Goal: Task Accomplishment & Management: Use online tool/utility

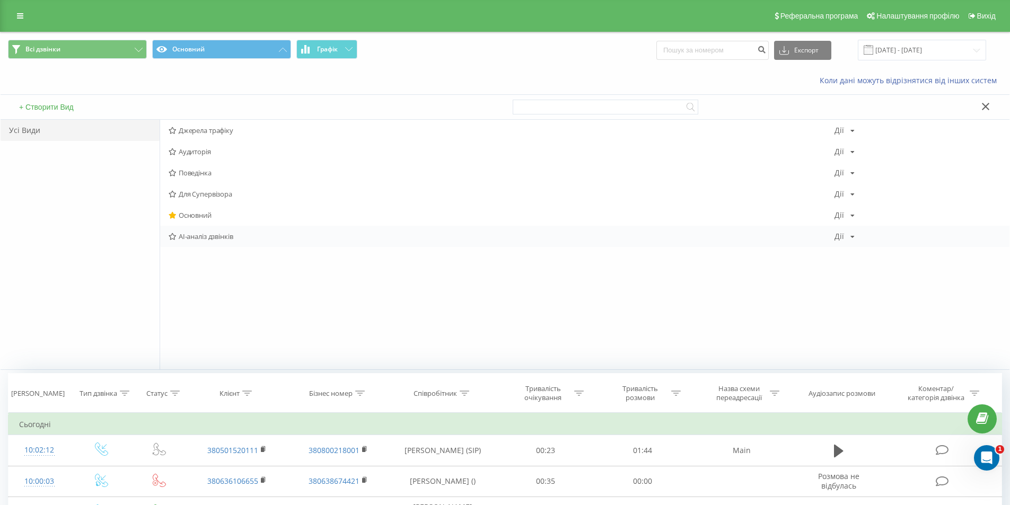
click at [836, 236] on div "Дії" at bounding box center [839, 236] width 10 height 7
click at [786, 375] on th "Назва схеми переадресації" at bounding box center [741, 393] width 101 height 39
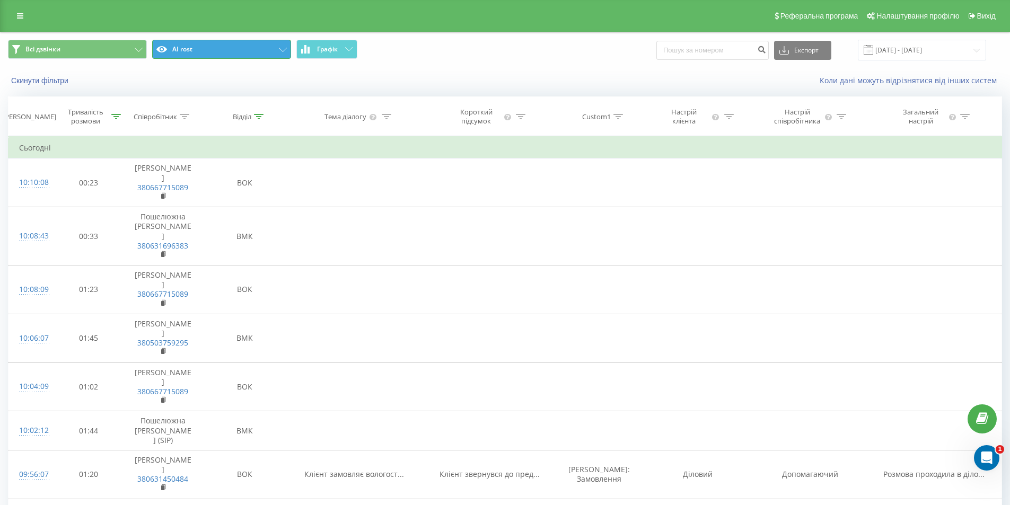
click at [285, 54] on button "AI rost" at bounding box center [221, 49] width 139 height 19
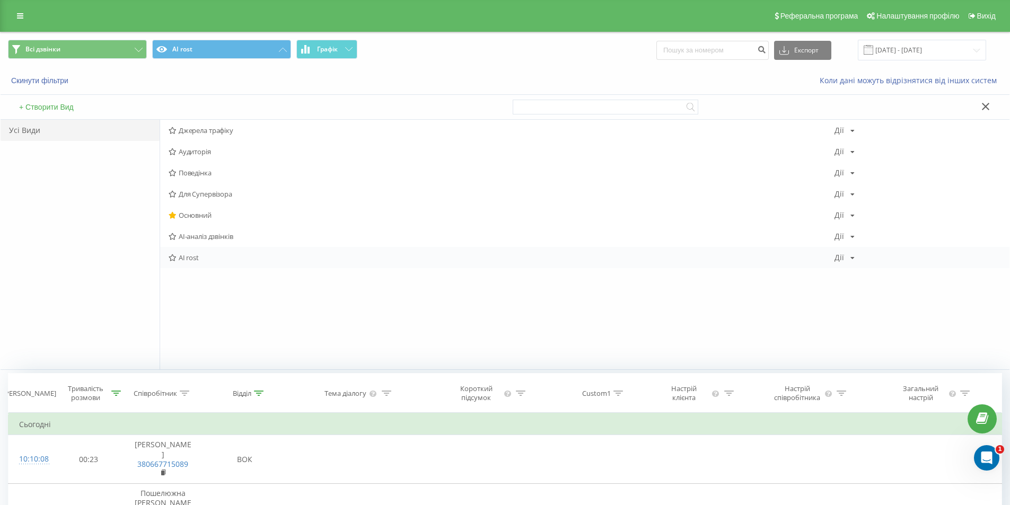
click at [841, 261] on div "Дії" at bounding box center [839, 257] width 10 height 7
click at [855, 270] on div "Редагувати" at bounding box center [885, 272] width 101 height 20
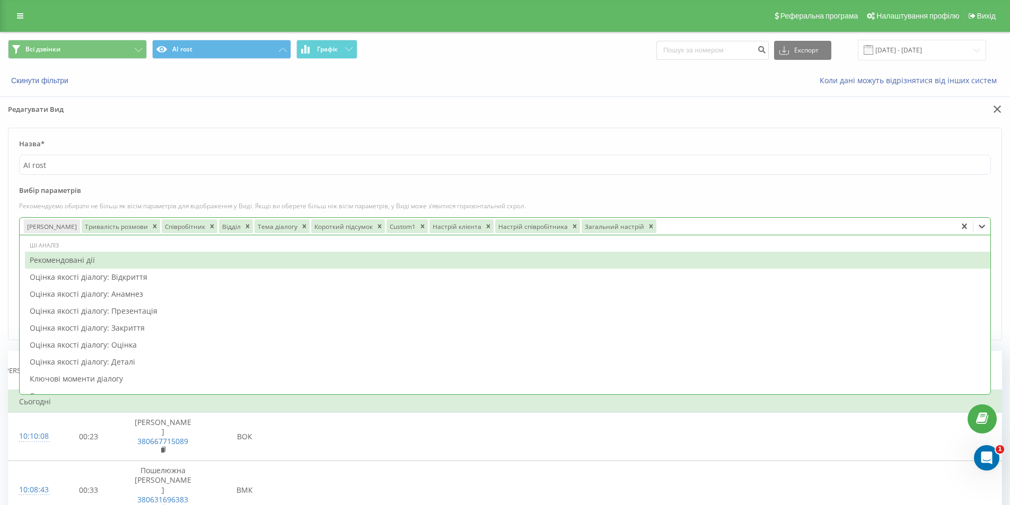
drag, startPoint x: 662, startPoint y: 233, endPoint x: 670, endPoint y: 230, distance: 8.3
click at [662, 232] on div "Дата дзвінка Тривалість розмови Співробітник Відділ Тема діалогу Короткий підсу…" at bounding box center [488, 226] width 936 height 17
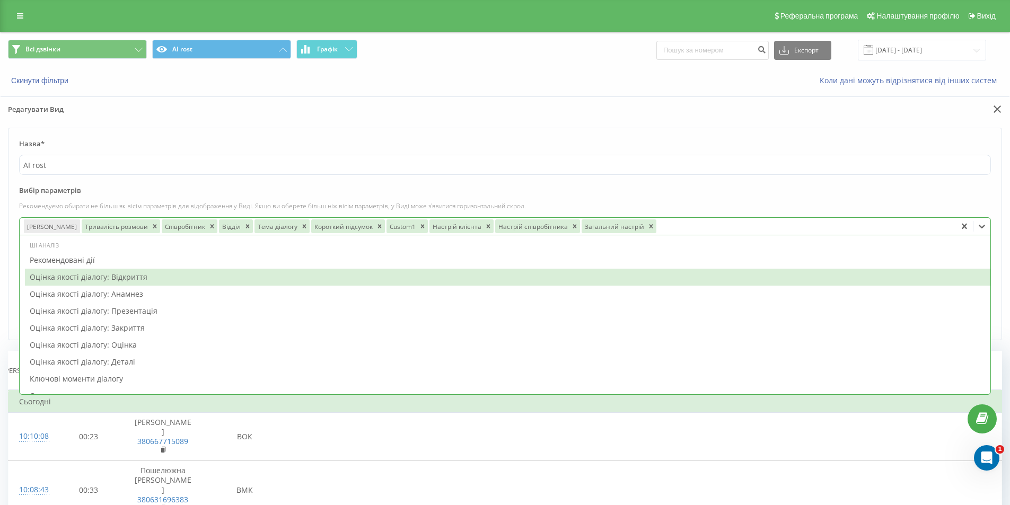
click at [152, 267] on div "Рекомендовані дії" at bounding box center [507, 260] width 965 height 17
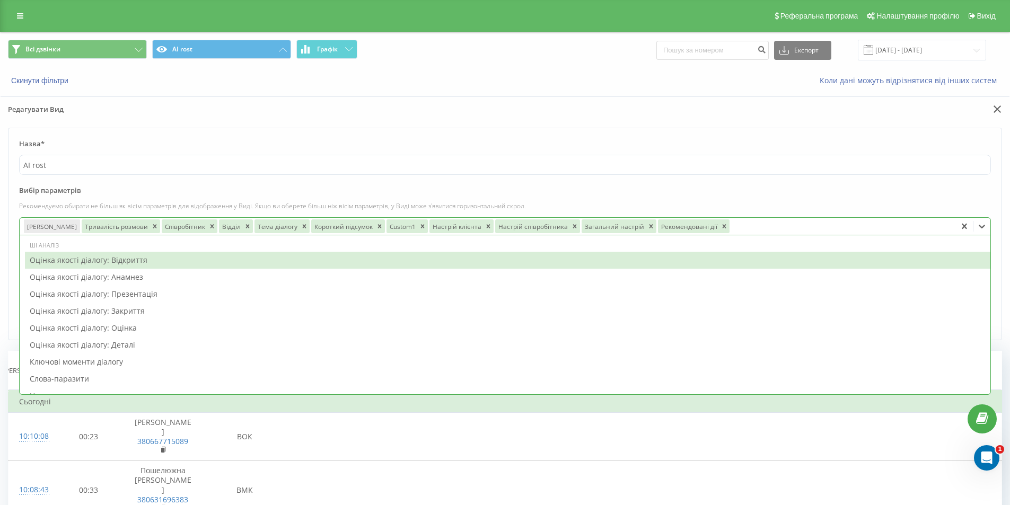
click at [878, 199] on label "Вибір параметрів" at bounding box center [505, 194] width 972 height 16
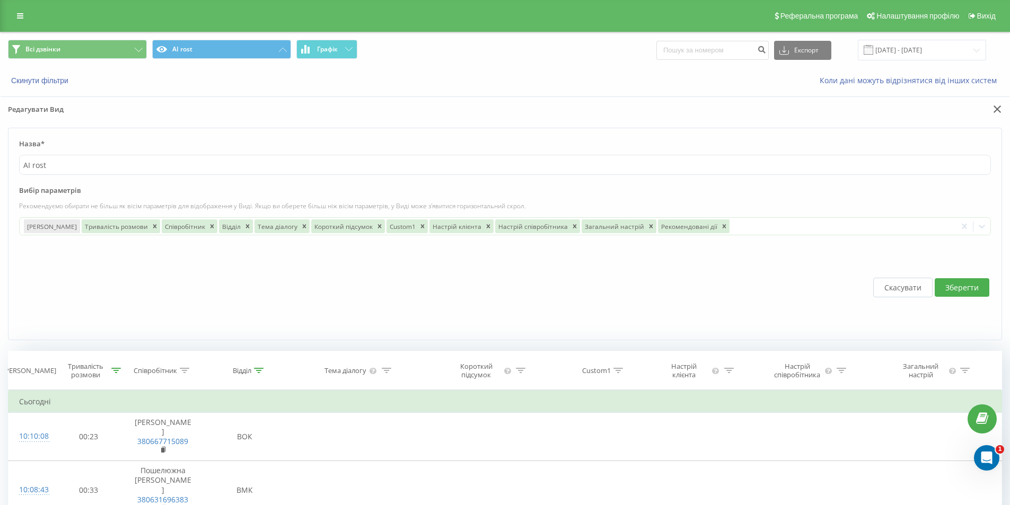
click at [963, 282] on button "Зберегти" at bounding box center [962, 287] width 55 height 19
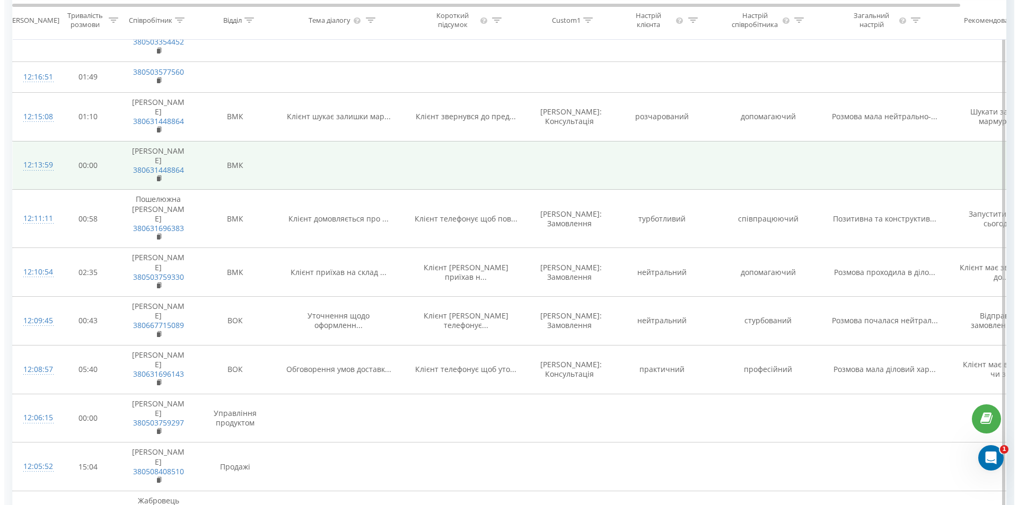
scroll to position [795, 0]
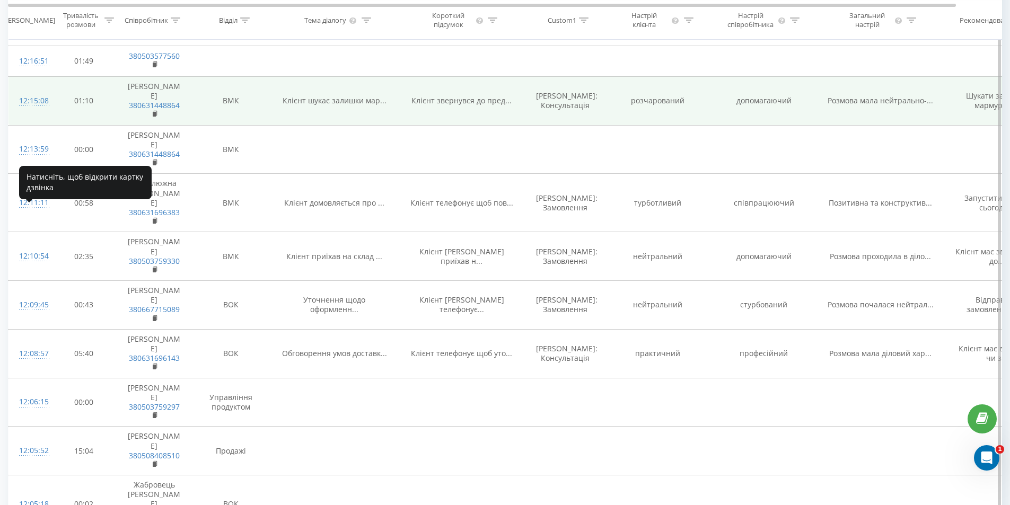
click at [36, 111] on div "12:15:08" at bounding box center [29, 101] width 21 height 21
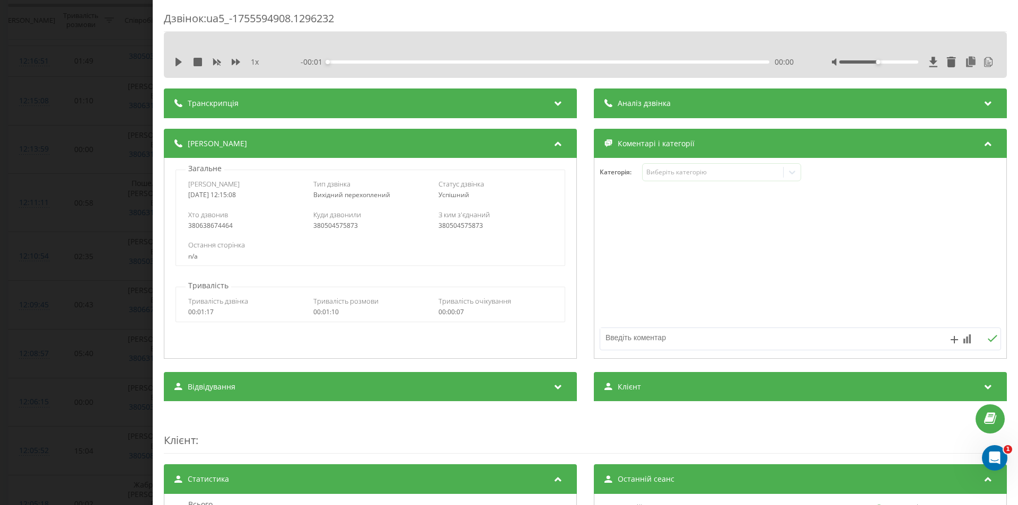
click at [648, 95] on div "Аналіз дзвінка" at bounding box center [800, 104] width 413 height 30
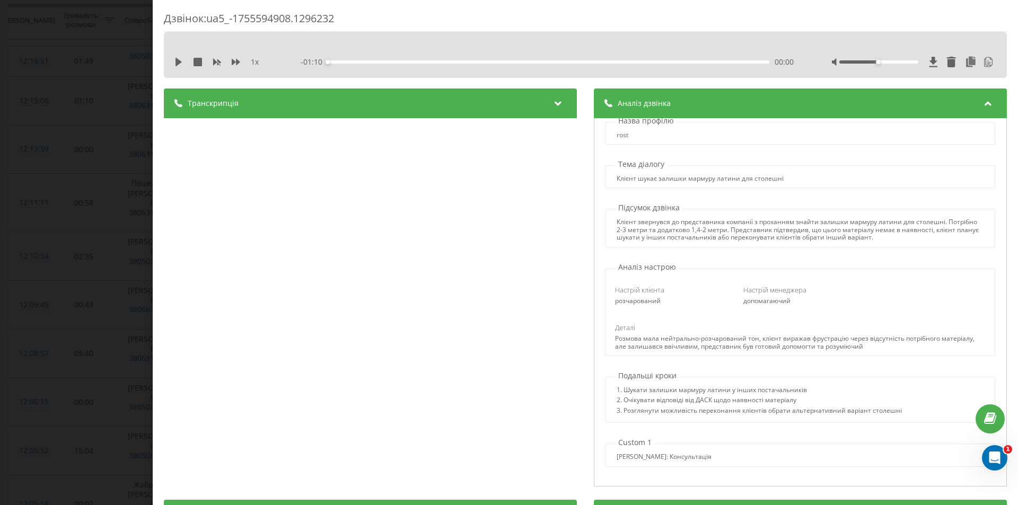
click at [86, 106] on div "Дзвінок : ua5_-1755594908.1296232 1 x - 01:10 00:00 00:00 Транскрипція 00:00 Ал…" at bounding box center [509, 252] width 1018 height 505
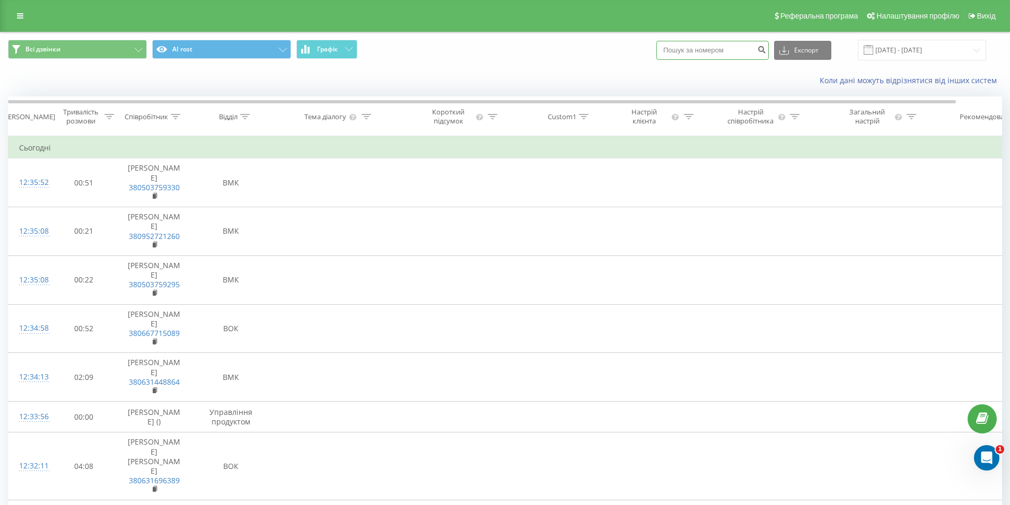
click at [705, 50] on input at bounding box center [712, 50] width 112 height 19
paste input "[PHONE_NUMBER]"
type input "[PHONE_NUMBER]"
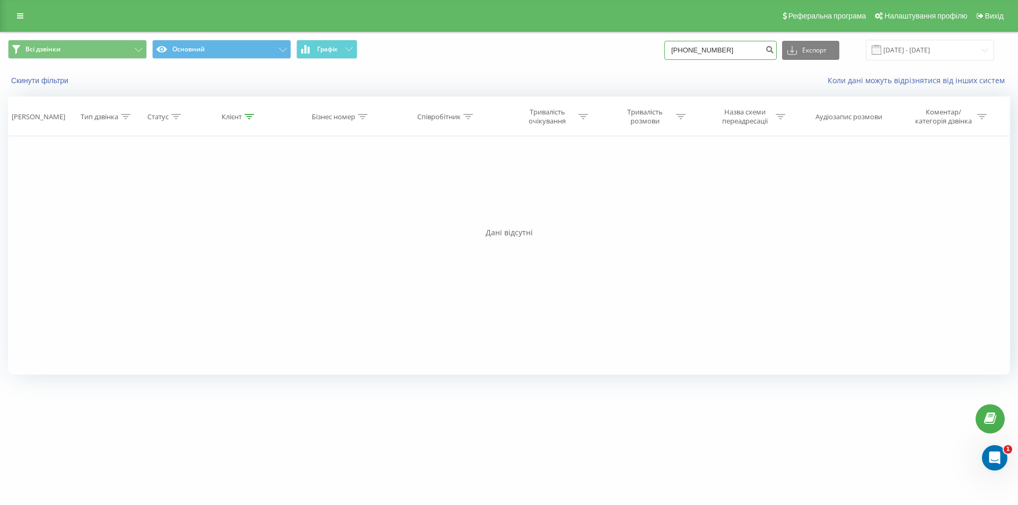
click at [745, 55] on input "[PHONE_NUMBER]" at bounding box center [720, 50] width 112 height 19
drag, startPoint x: 749, startPoint y: 51, endPoint x: 644, endPoint y: 51, distance: 105.0
click at [647, 51] on div "Всі дзвінки Основний Графік [PHONE_NUMBER] Експорт .csv .xls .xlsx [DATE] - [DA…" at bounding box center [509, 50] width 1002 height 21
click at [477, 55] on span "Всі дзвінки Основний Графік" at bounding box center [254, 50] width 493 height 21
click at [483, 72] on div "Скинути фільтри Коли дані можуть відрізнятися вiд інших систем" at bounding box center [509, 80] width 1017 height 25
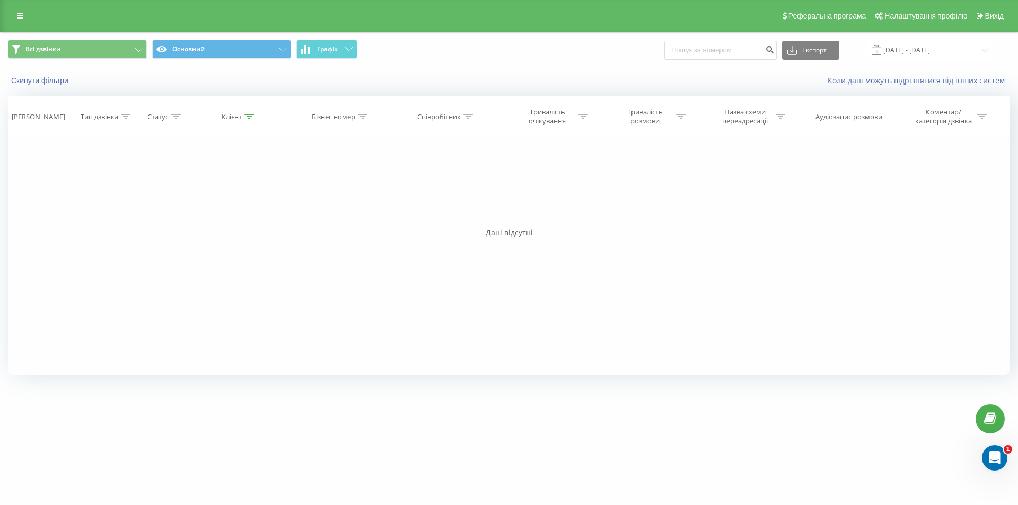
drag, startPoint x: 477, startPoint y: 227, endPoint x: 409, endPoint y: 213, distance: 69.4
click at [477, 227] on div "Дата дзвінка Тип дзвінка Статус Клієнт Бізнес номер Співробітник Тривалість очі…" at bounding box center [509, 235] width 1002 height 278
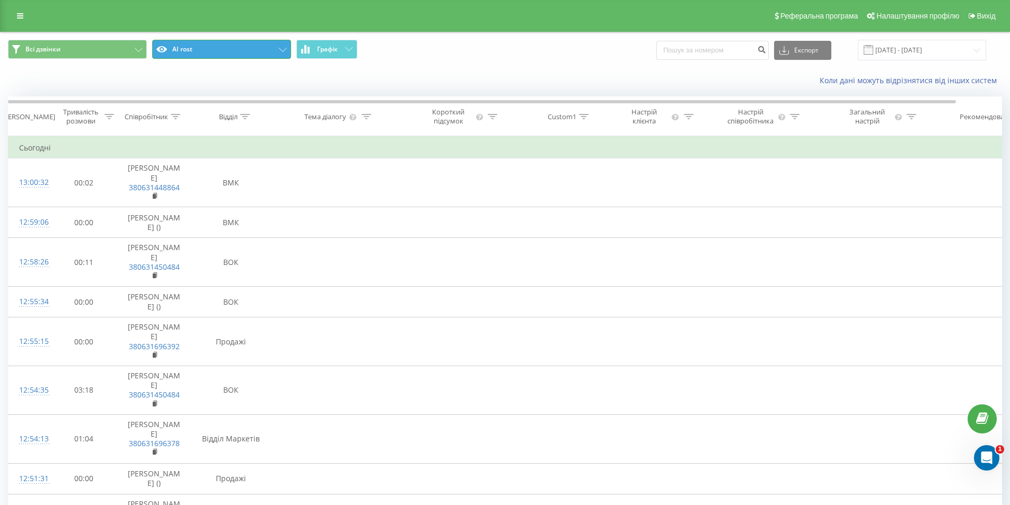
click at [282, 53] on button "AI rost" at bounding box center [221, 49] width 139 height 19
